Goal: Answer question/provide support

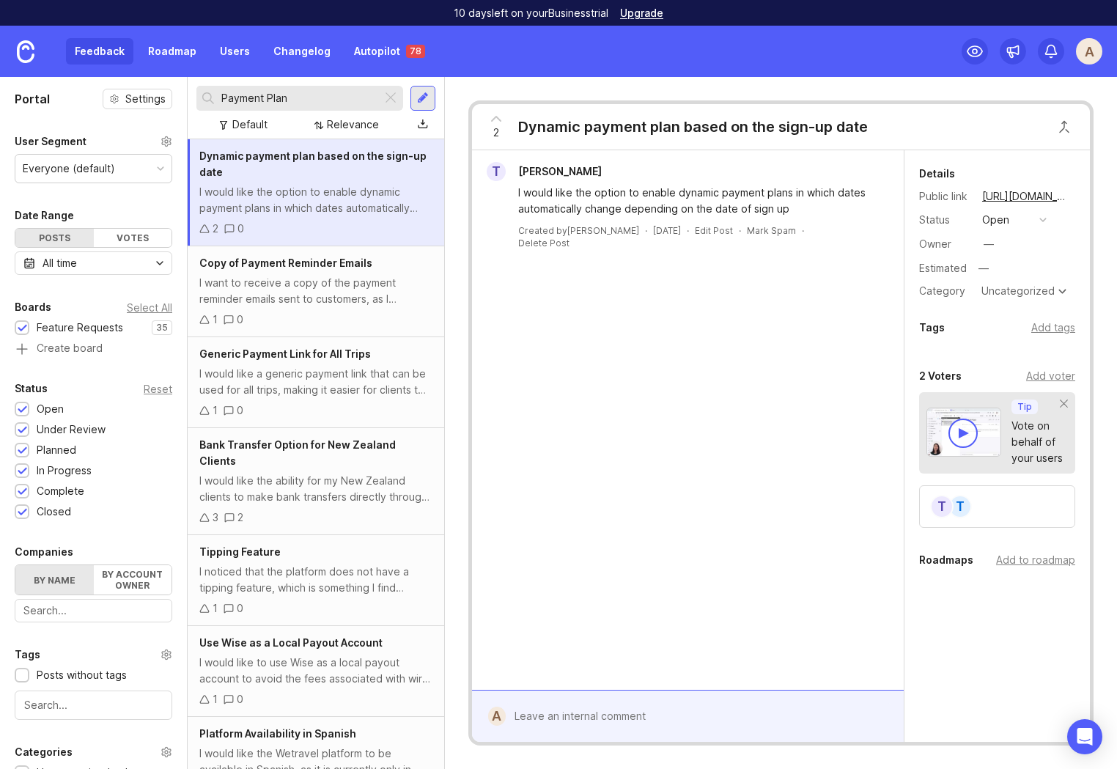
click at [382, 59] on link "Autopilot 78" at bounding box center [389, 51] width 89 height 26
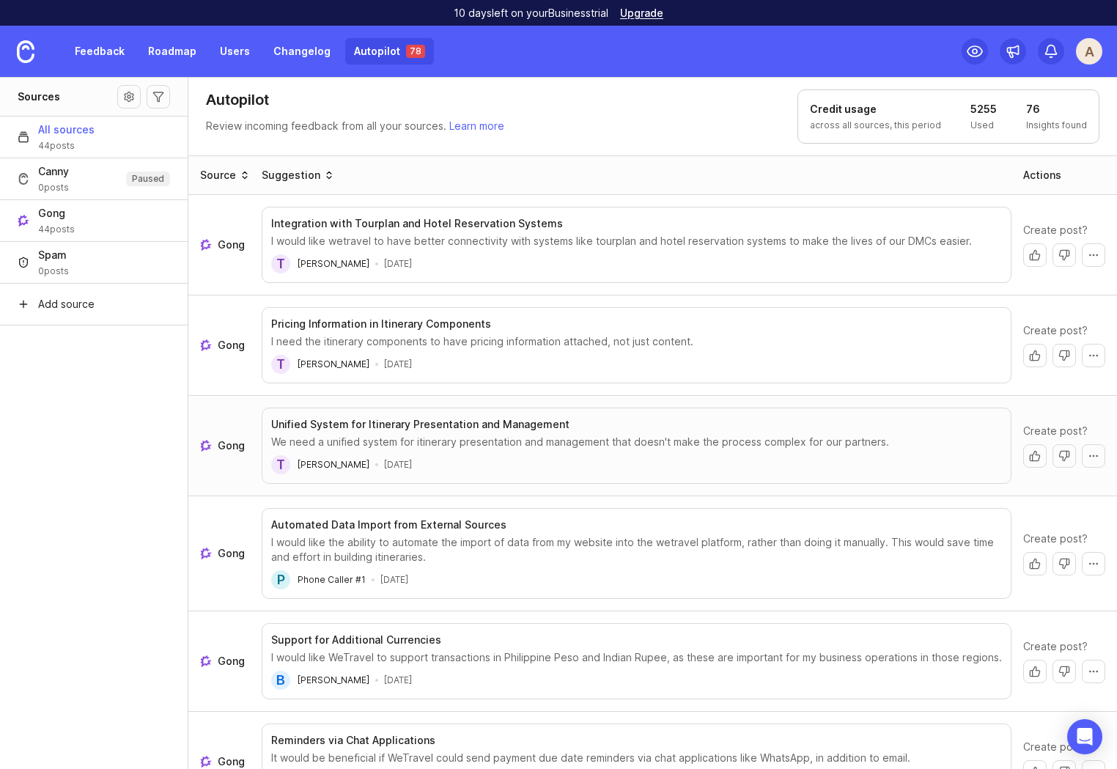
click at [89, 522] on aside "Sources All sources 44 posts Canny 0 posts Paused Gong 44 posts Spam 0 posts Ad…" at bounding box center [94, 423] width 188 height 692
click at [633, 335] on div "I need the itinerary components to have pricing information attached, not just …" at bounding box center [636, 341] width 731 height 15
